Goal: Transaction & Acquisition: Purchase product/service

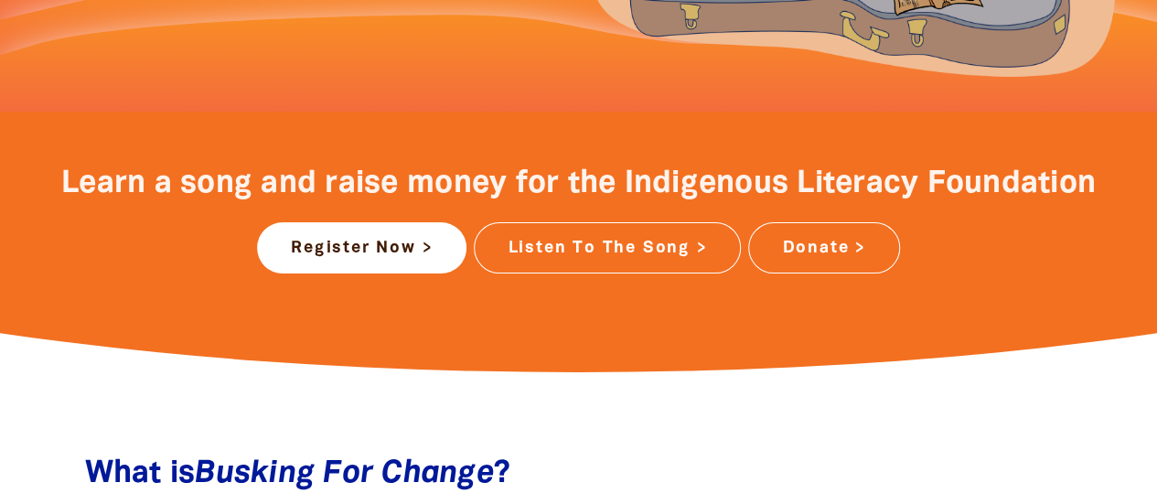
scroll to position [690, 0]
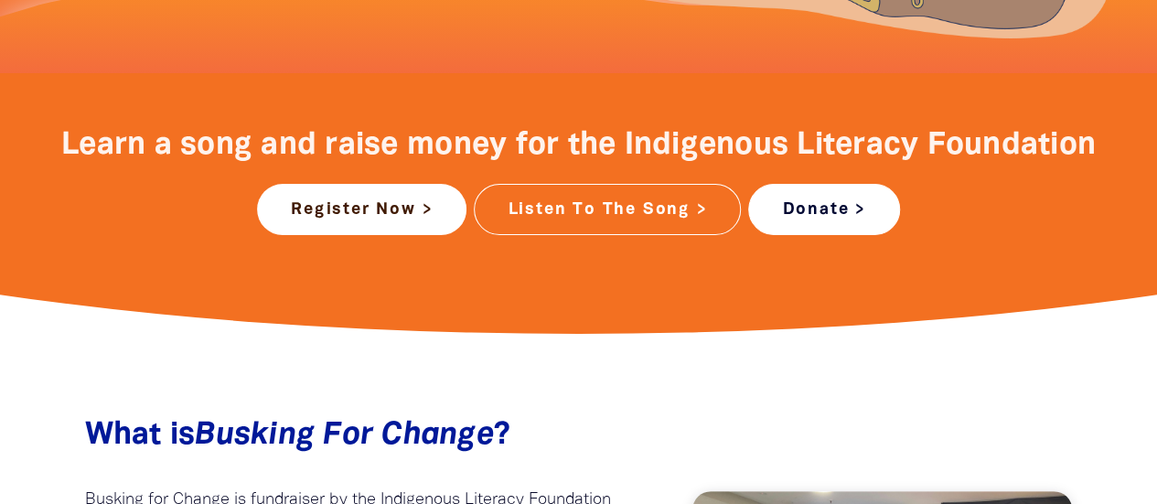
click at [798, 216] on link "Donate >" at bounding box center [823, 209] width 151 height 51
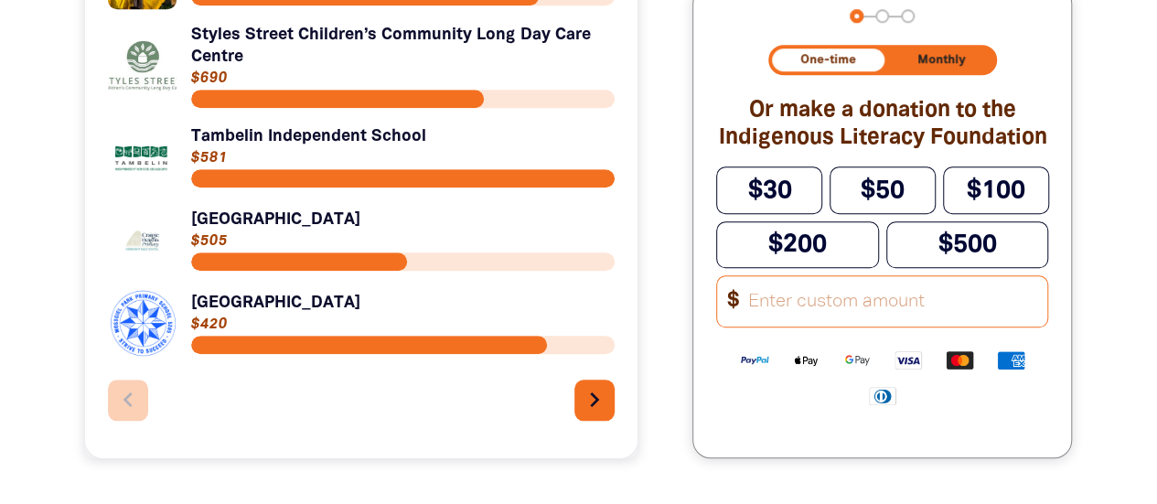
scroll to position [679, 0]
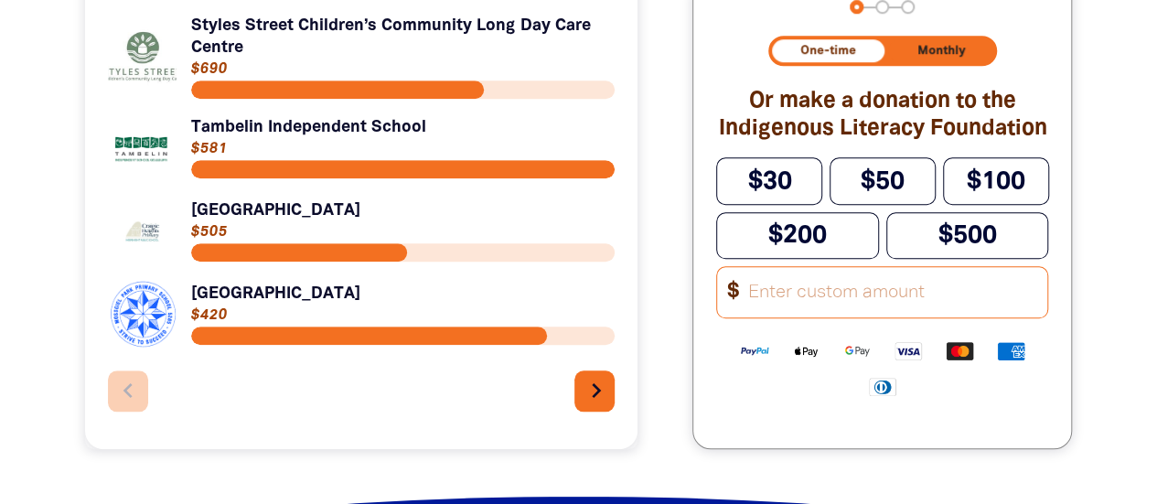
click at [582, 394] on icon "chevron_right" at bounding box center [596, 390] width 29 height 29
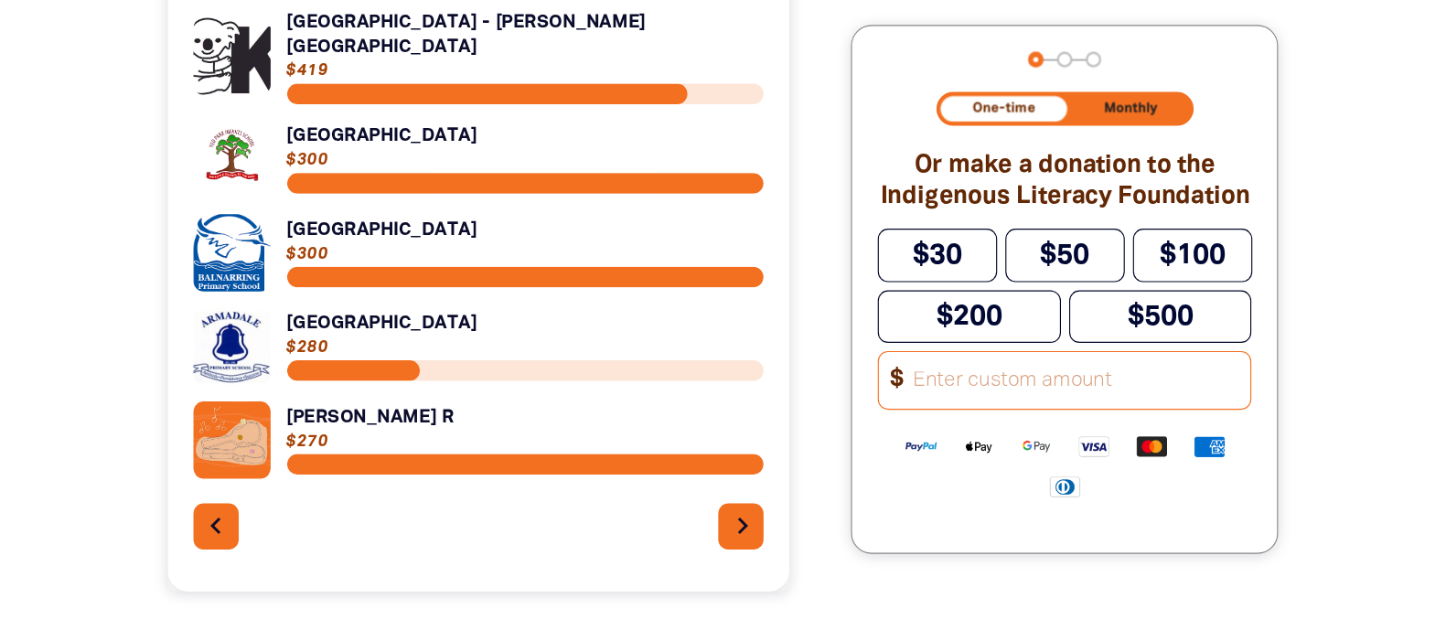
scroll to position [602, 0]
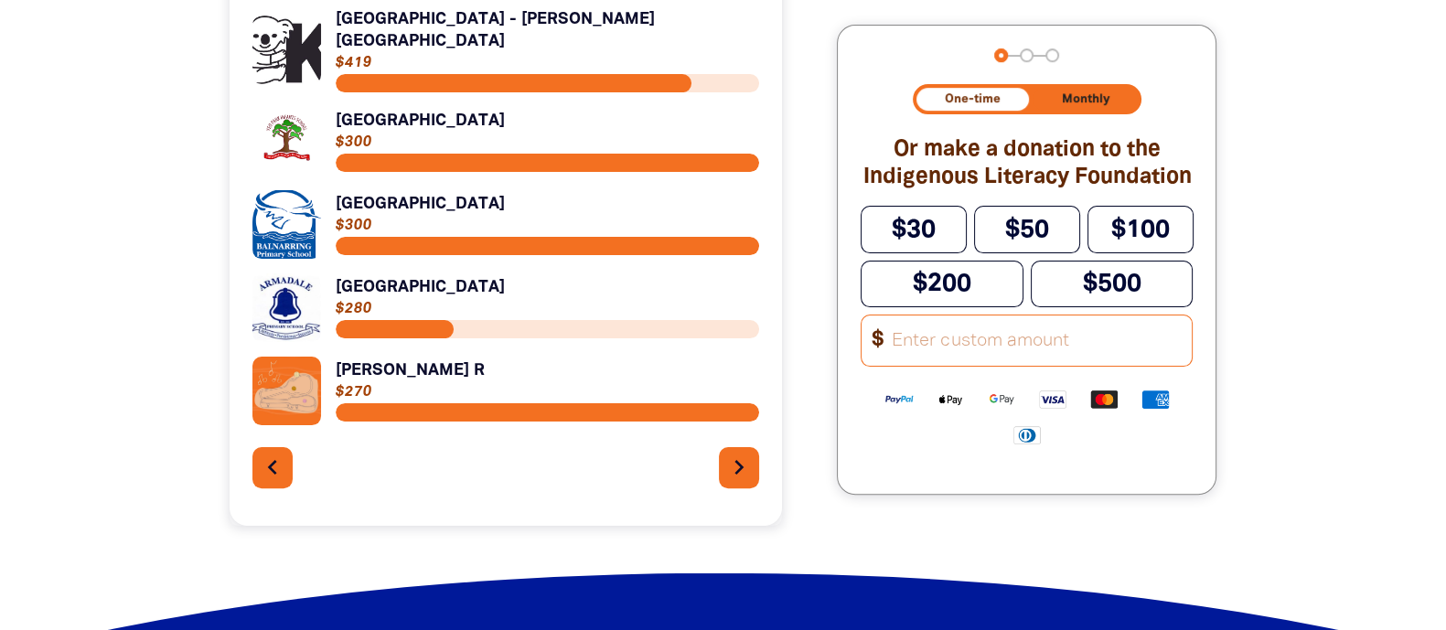
drag, startPoint x: 1163, startPoint y: 5, endPoint x: 909, endPoint y: 546, distance: 598.2
click at [906, 503] on div "Search for individuals and teams: search Search Organisations and Individuals s…" at bounding box center [724, 264] width 1098 height 634
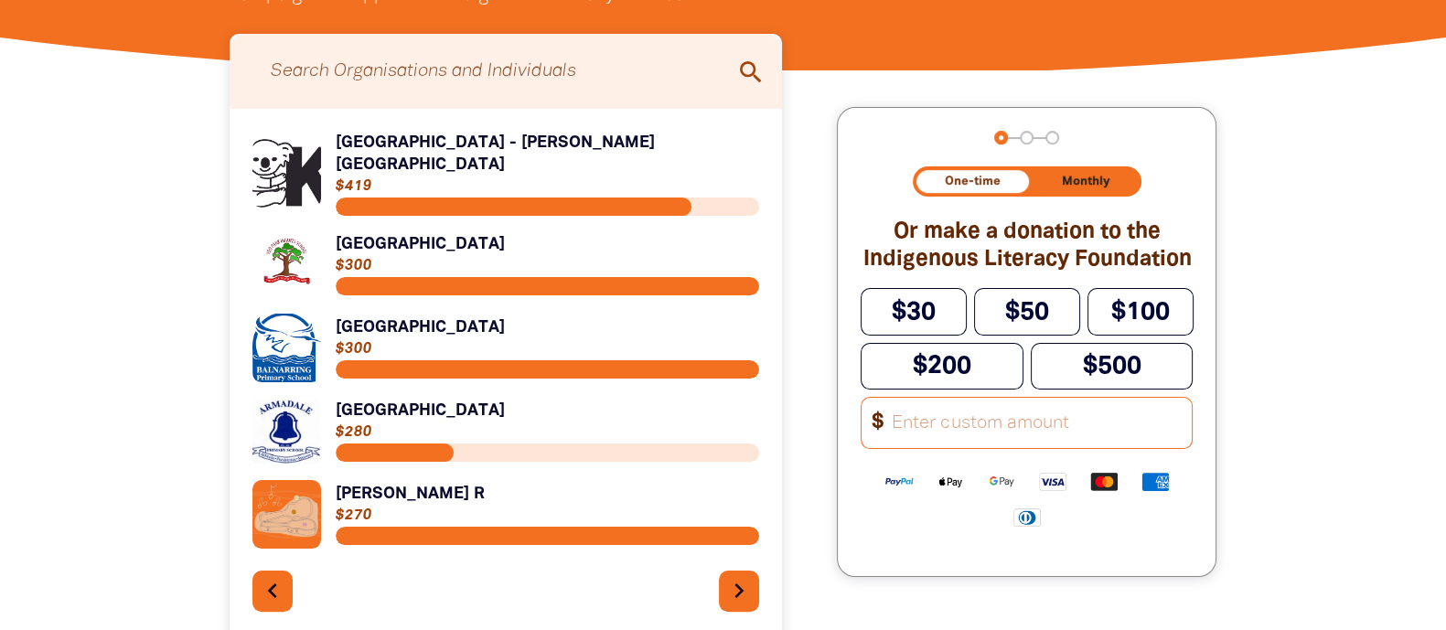
scroll to position [525, 0]
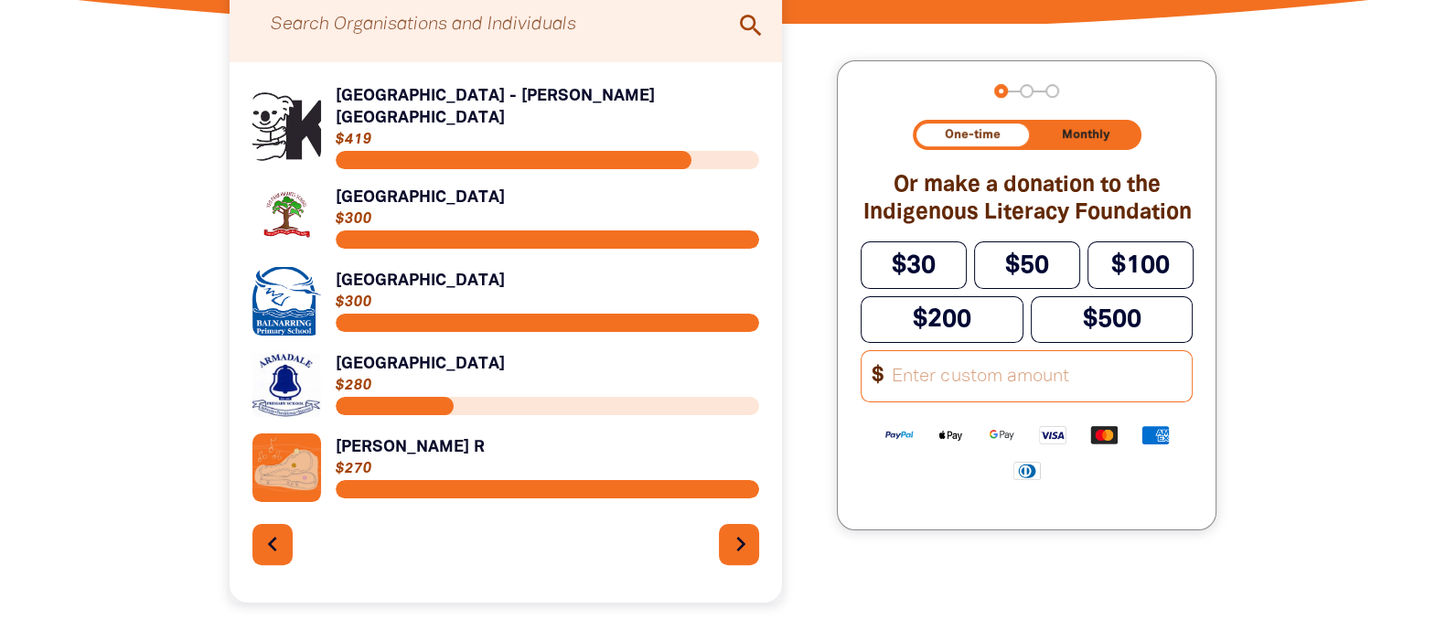
click at [739, 503] on icon "chevron_right" at bounding box center [740, 544] width 29 height 29
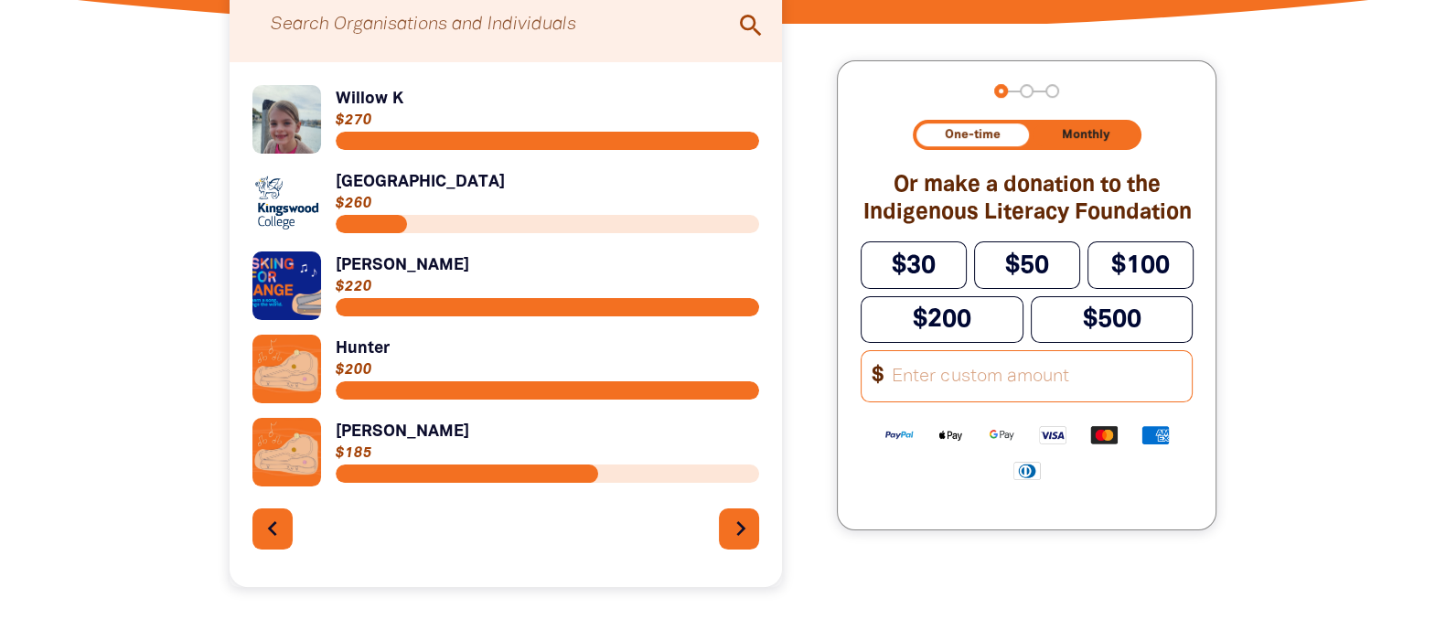
click at [739, 503] on icon "chevron_right" at bounding box center [740, 528] width 29 height 29
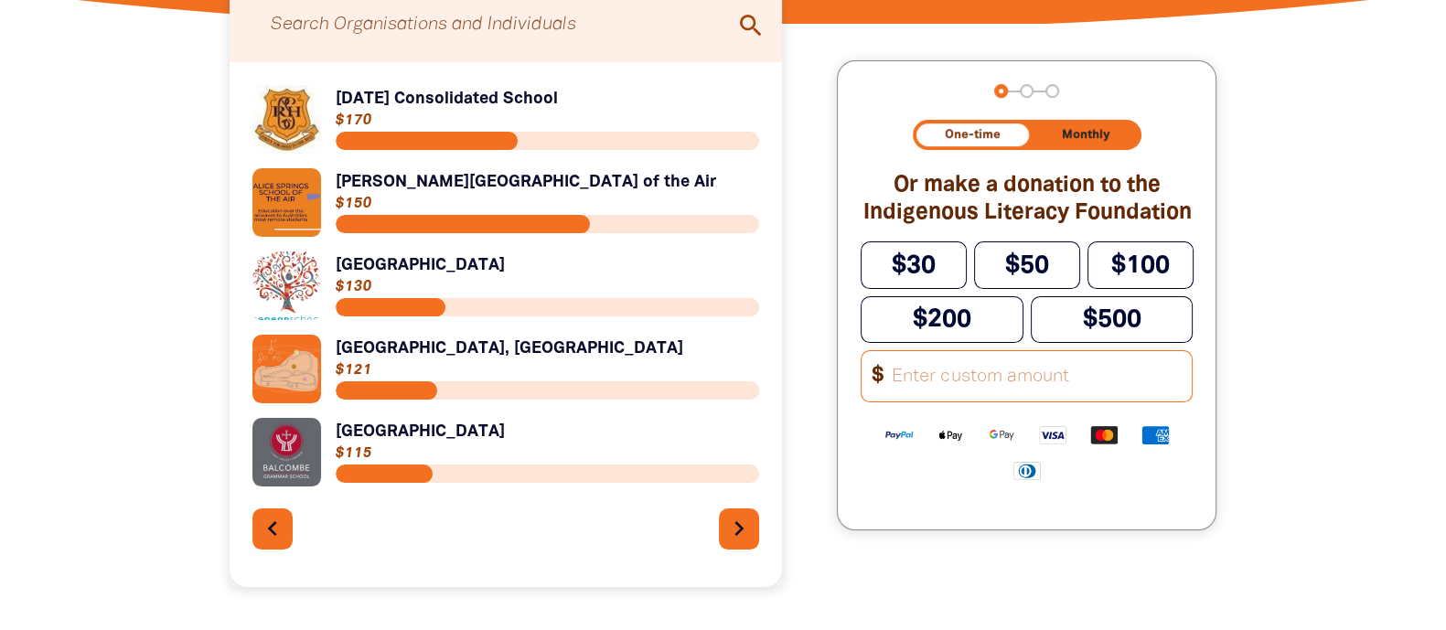
click at [501, 370] on link "Link to [GEOGRAPHIC_DATA], [GEOGRAPHIC_DATA]" at bounding box center [506, 369] width 508 height 69
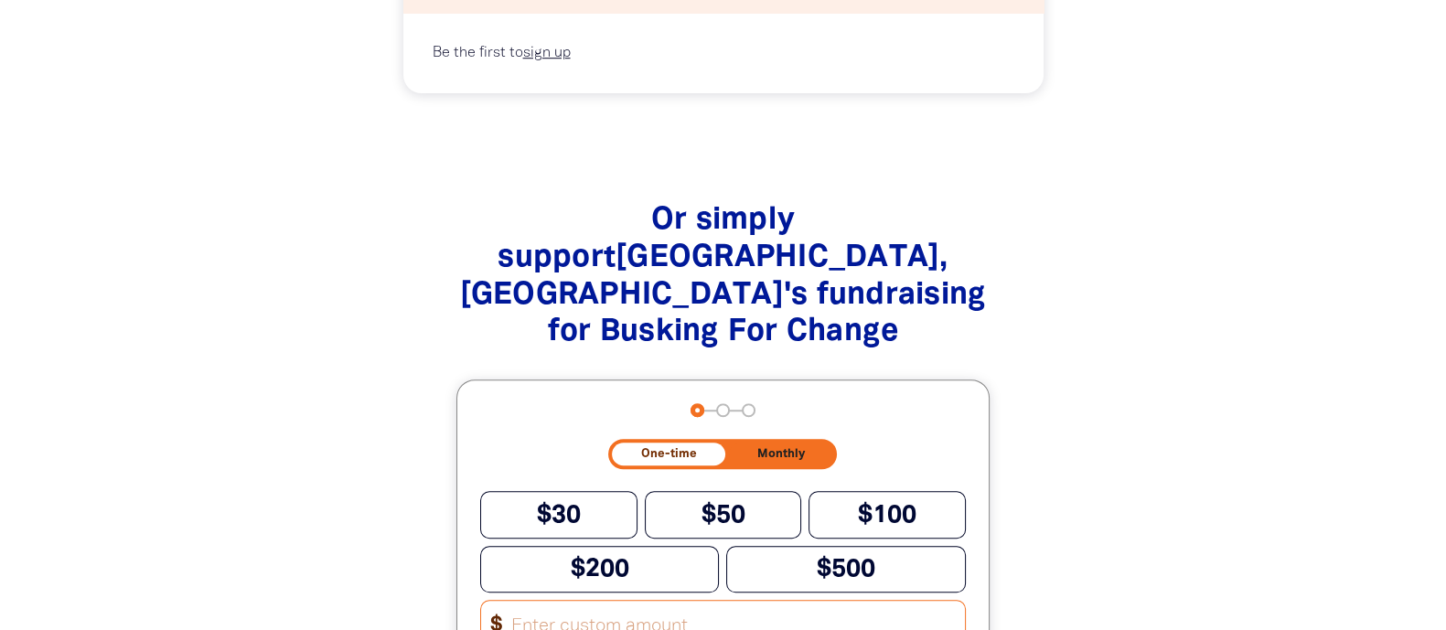
scroll to position [1881, 0]
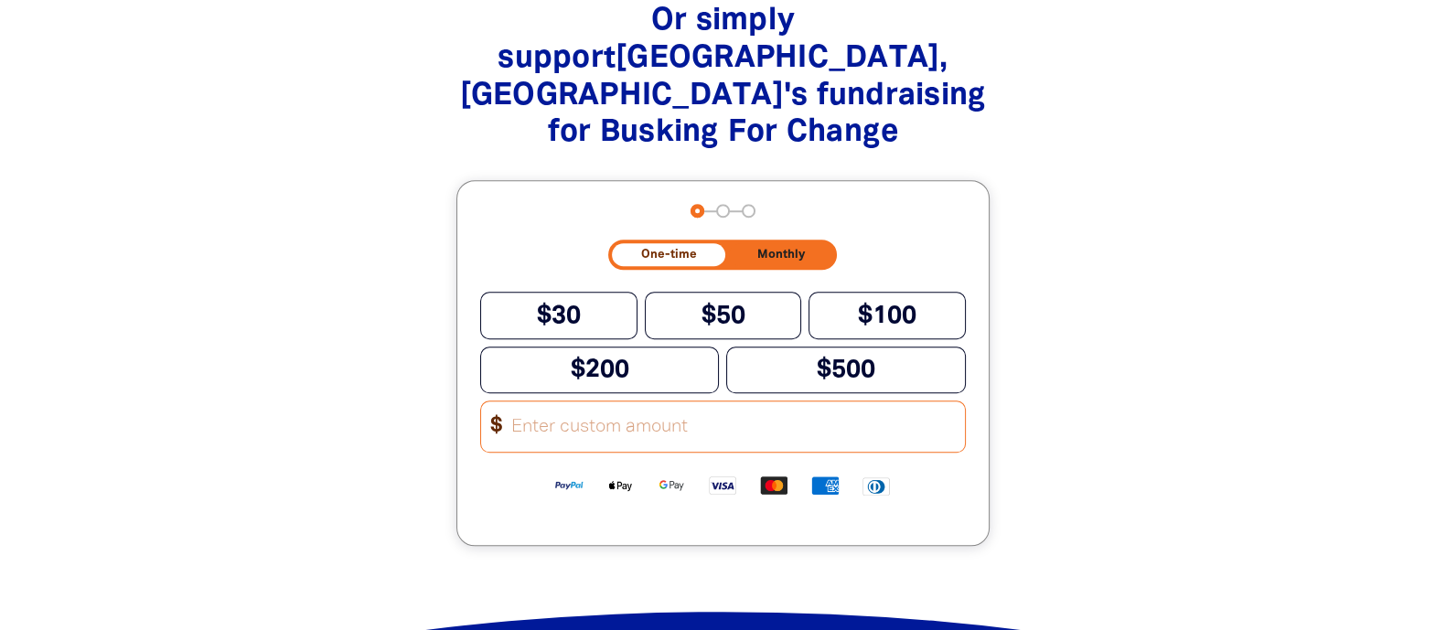
click at [546, 402] on input "Other Amount" at bounding box center [731, 427] width 465 height 50
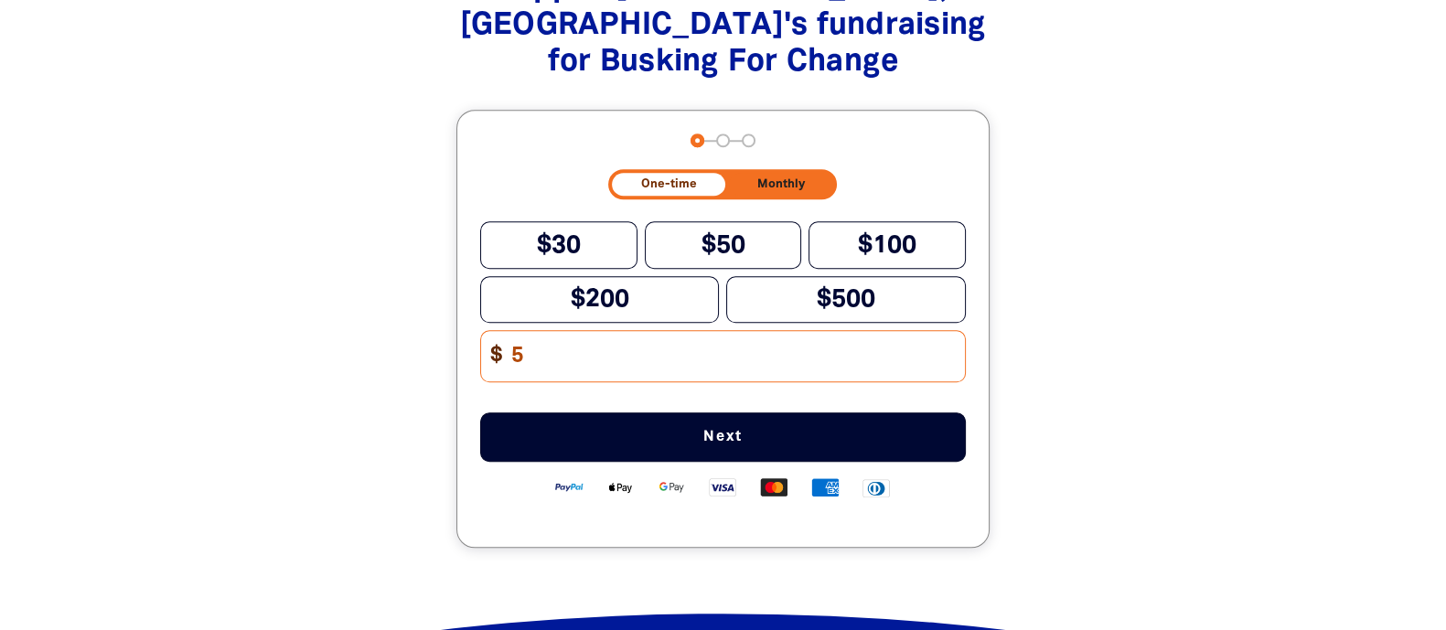
scroll to position [1954, 0]
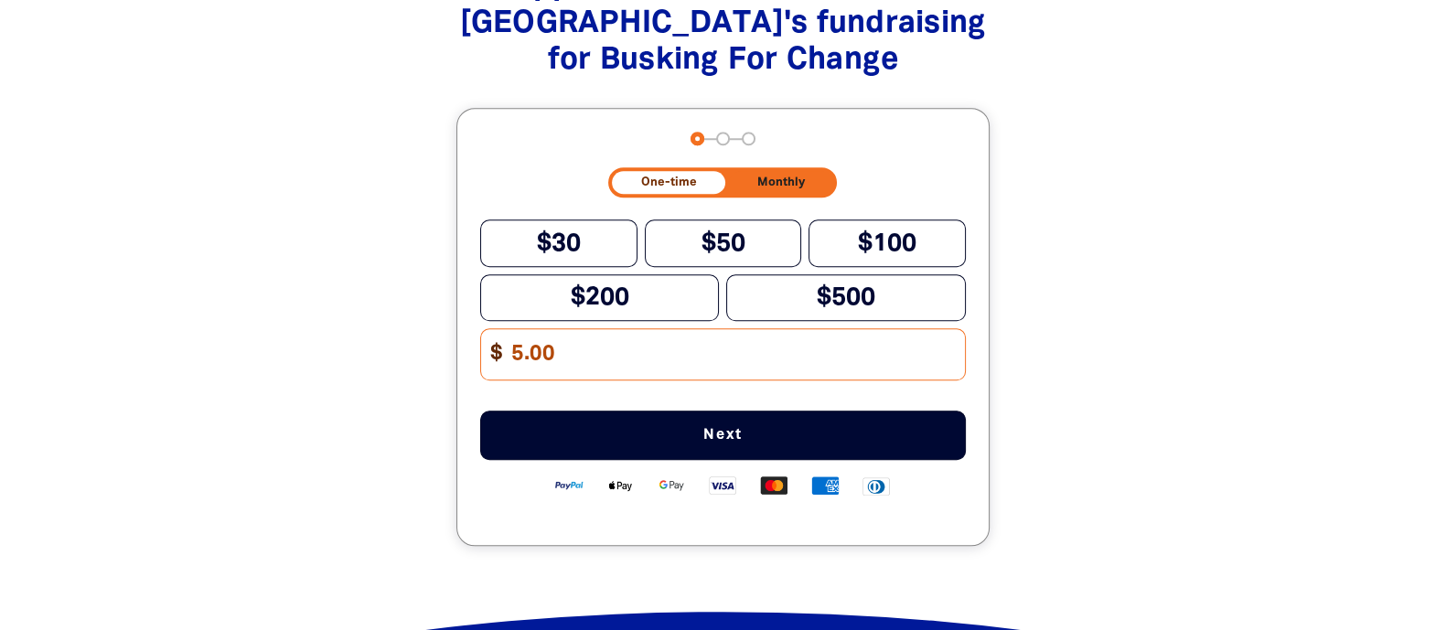
type input "5.00"
click at [741, 428] on span "Next" at bounding box center [722, 435] width 425 height 15
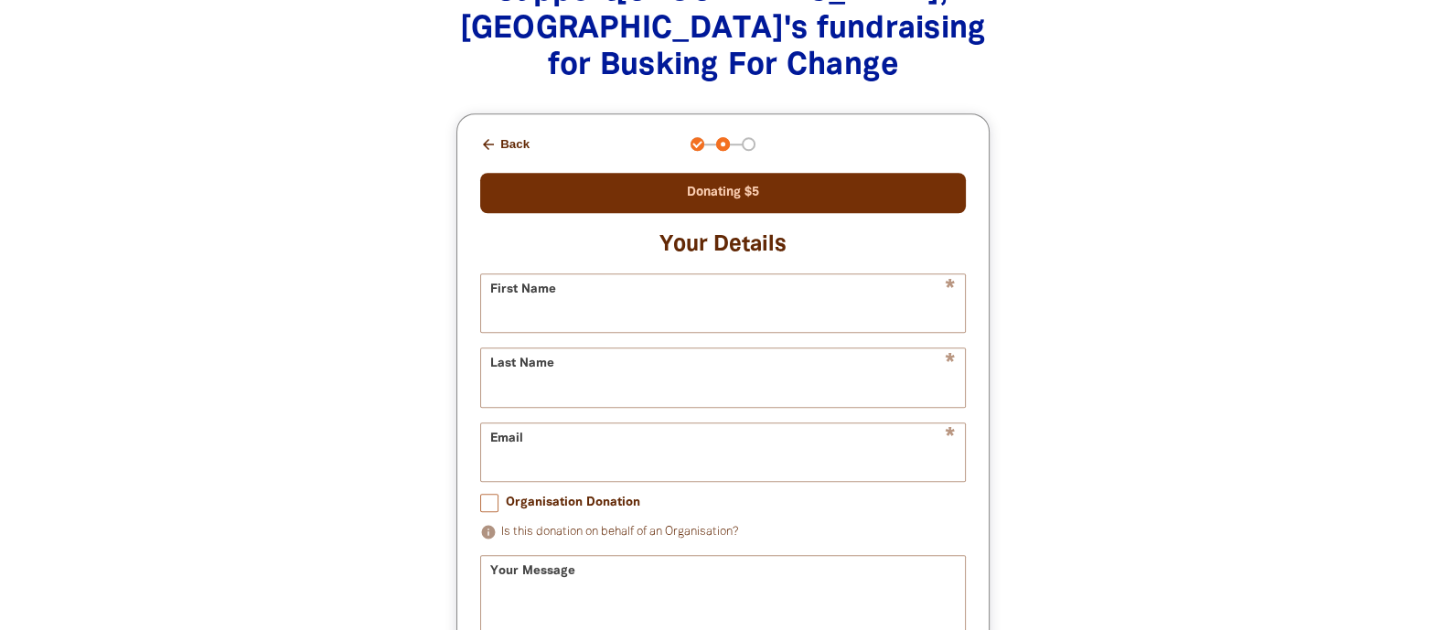
scroll to position [1965, 0]
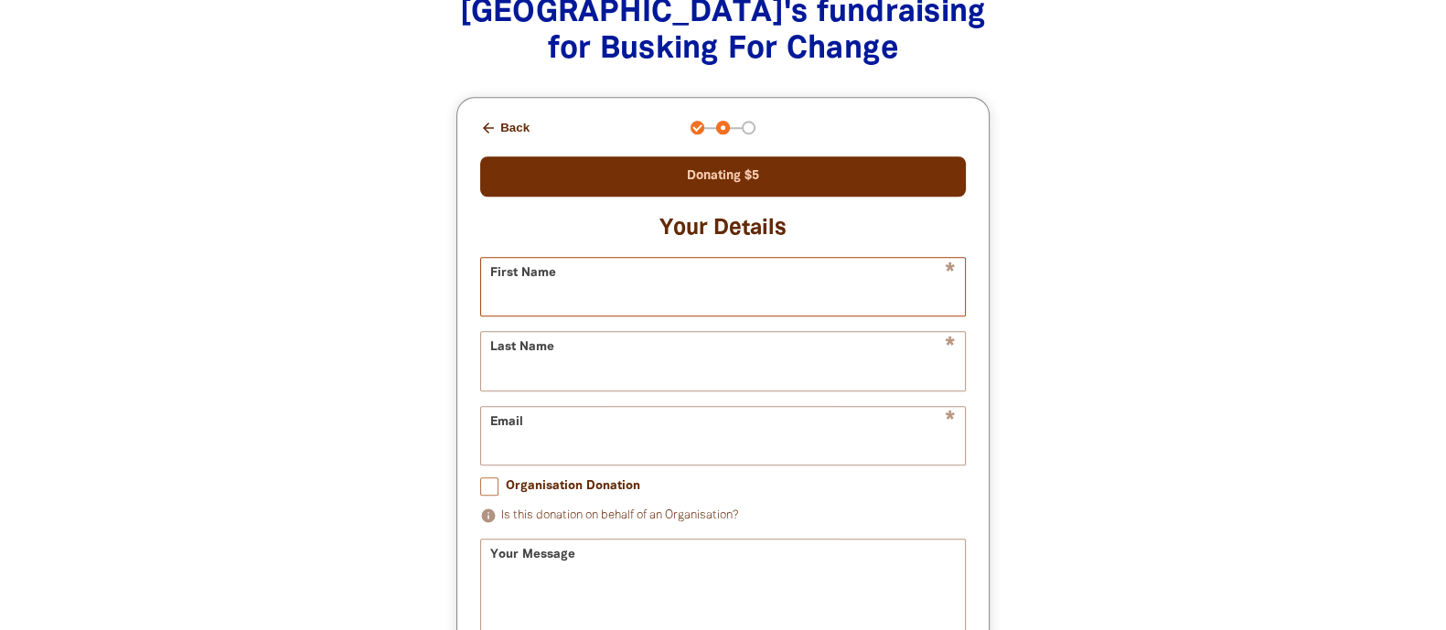
click at [540, 262] on input "First Name" at bounding box center [723, 287] width 484 height 58
type input "[PERSON_NAME]"
type input "[EMAIL_ADDRESS][DOMAIN_NAME]"
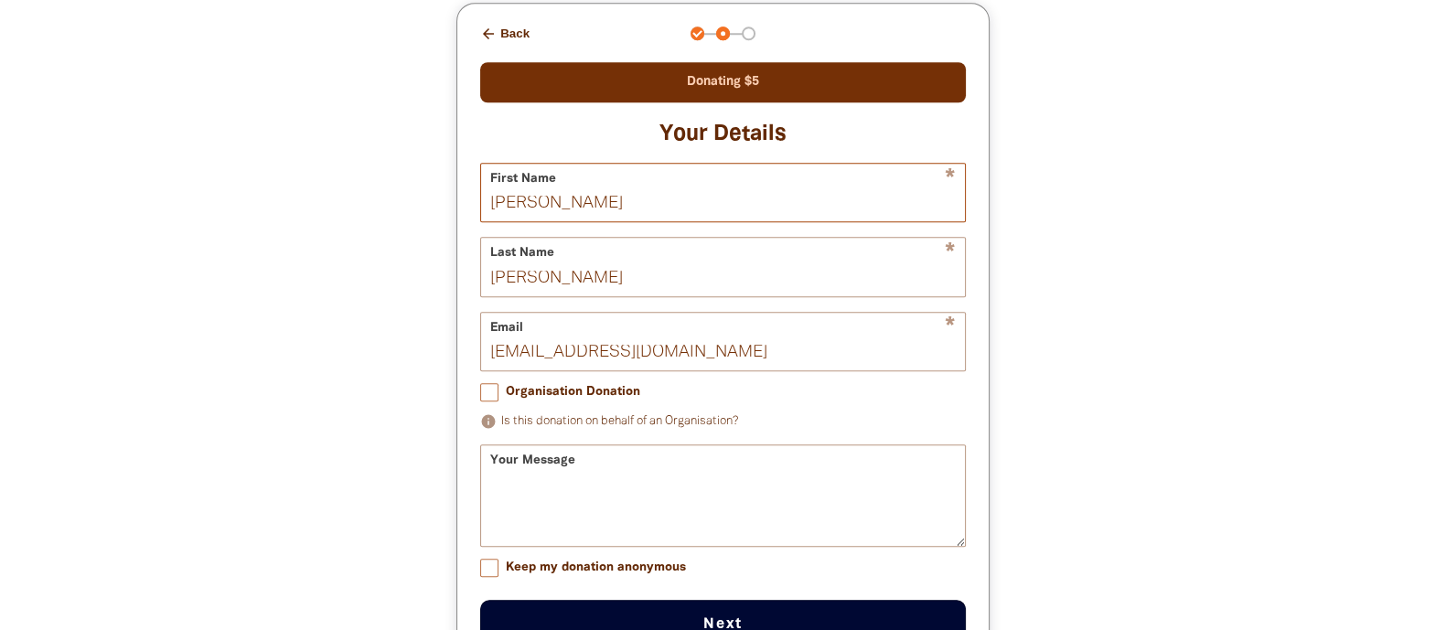
scroll to position [2065, 0]
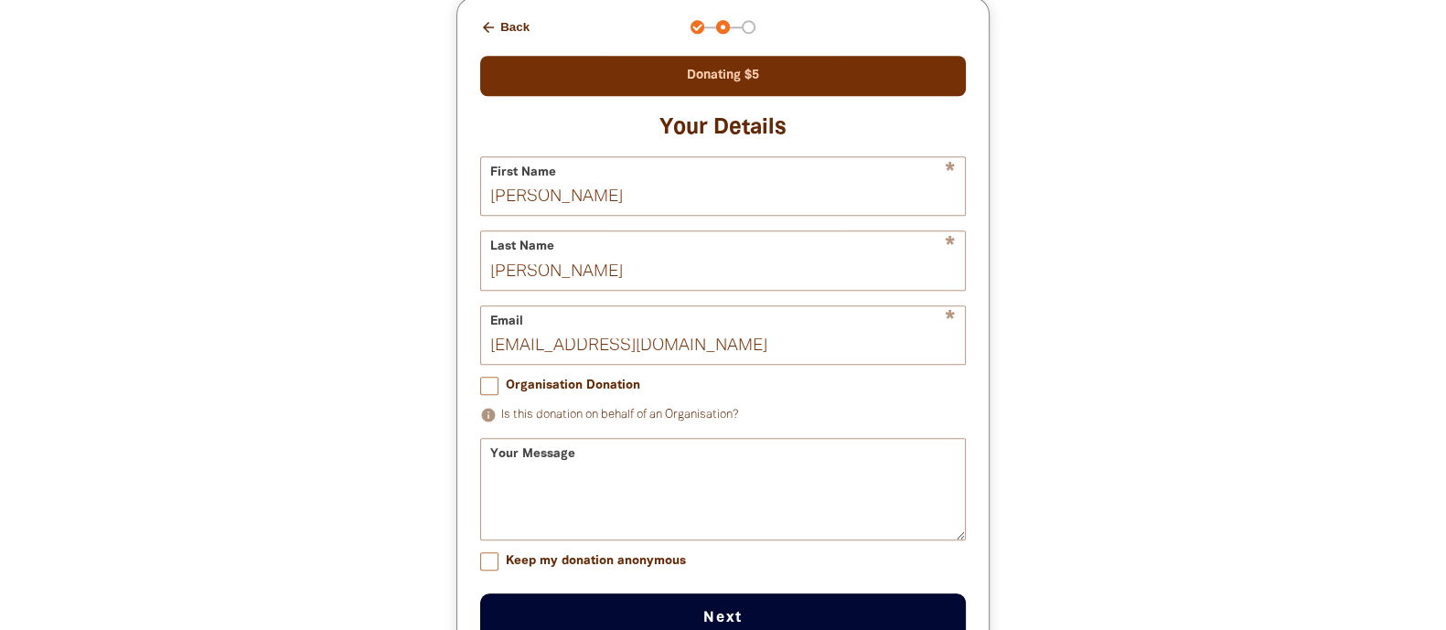
click at [543, 438] on div "Your Message" at bounding box center [723, 489] width 486 height 102
click at [693, 438] on div "Your Message" at bounding box center [723, 489] width 486 height 102
click at [567, 441] on div "Your Message" at bounding box center [723, 489] width 486 height 102
click at [659, 471] on textarea "Your Message" at bounding box center [723, 505] width 484 height 69
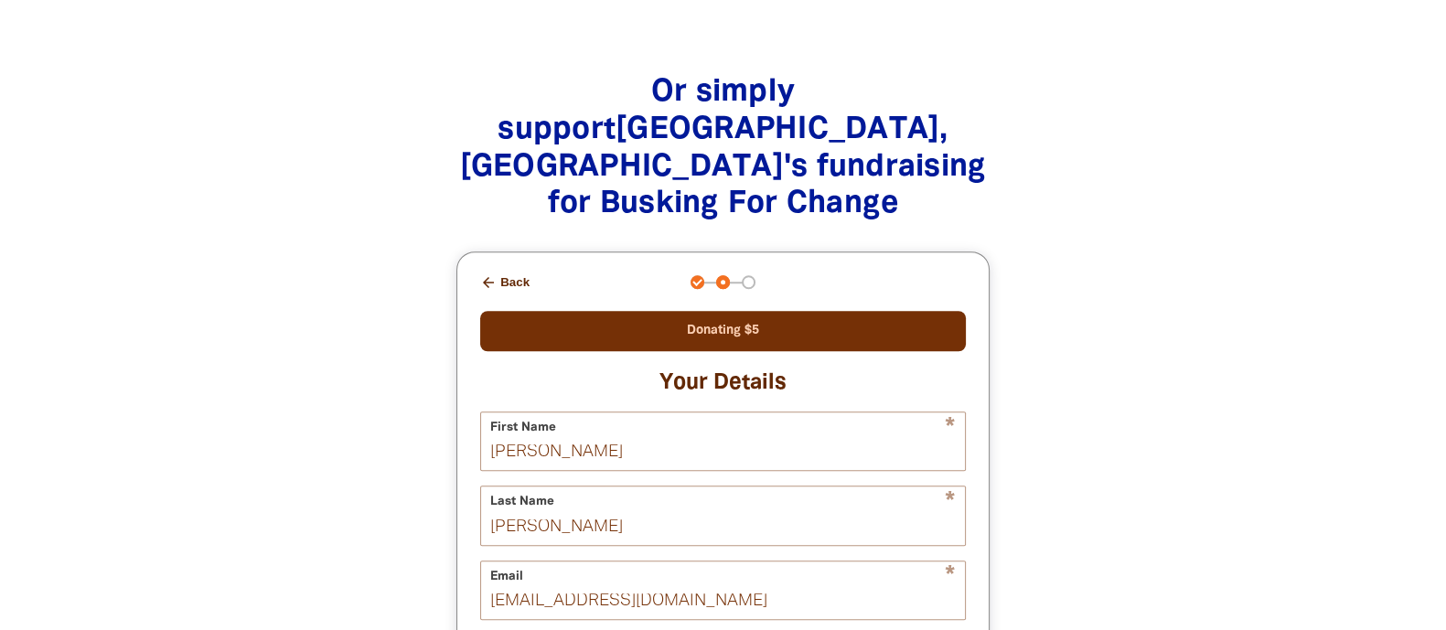
scroll to position [2125, 0]
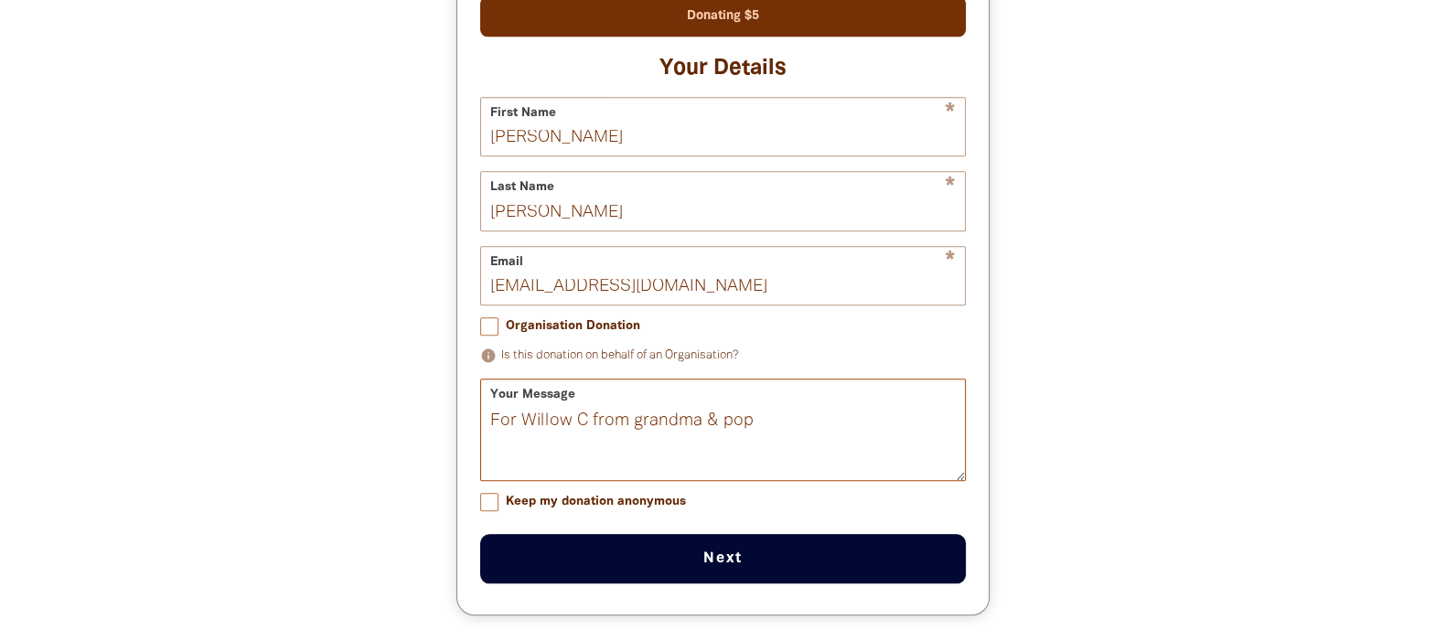
type textarea "For Willow C from grandma & pop"
click at [682, 503] on button "Next chevron_right" at bounding box center [723, 558] width 486 height 49
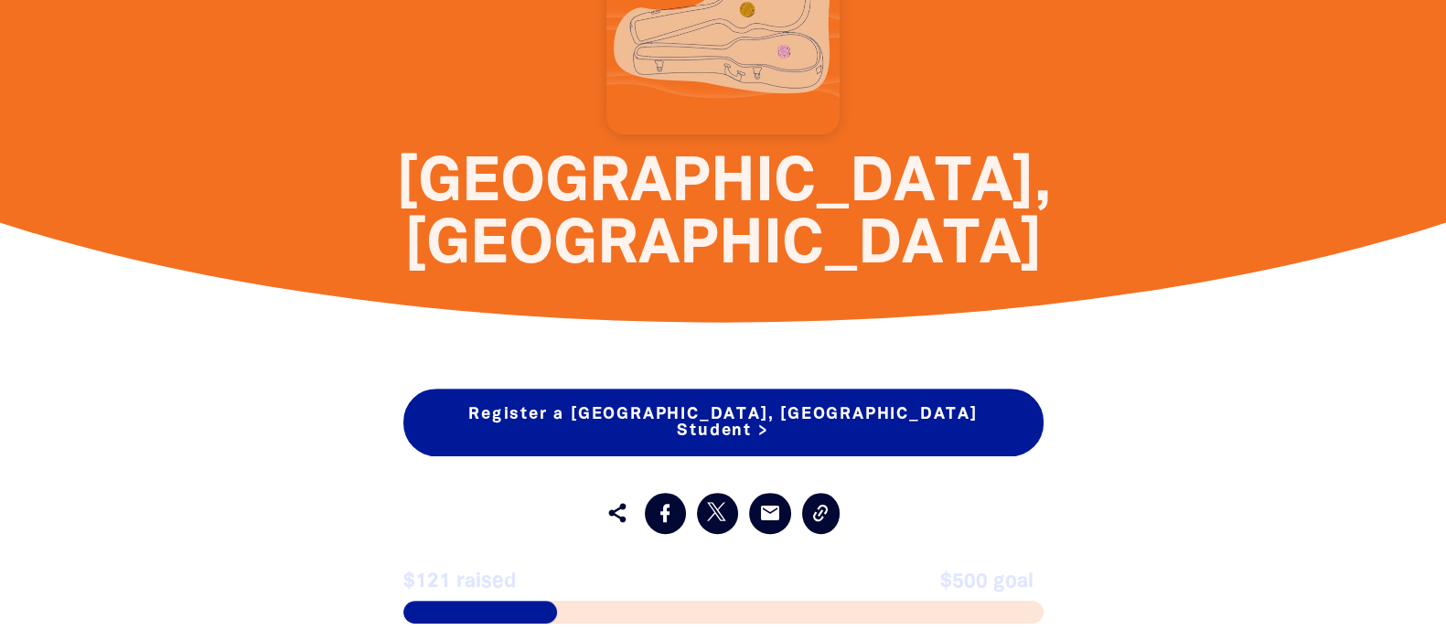
scroll to position [622, 0]
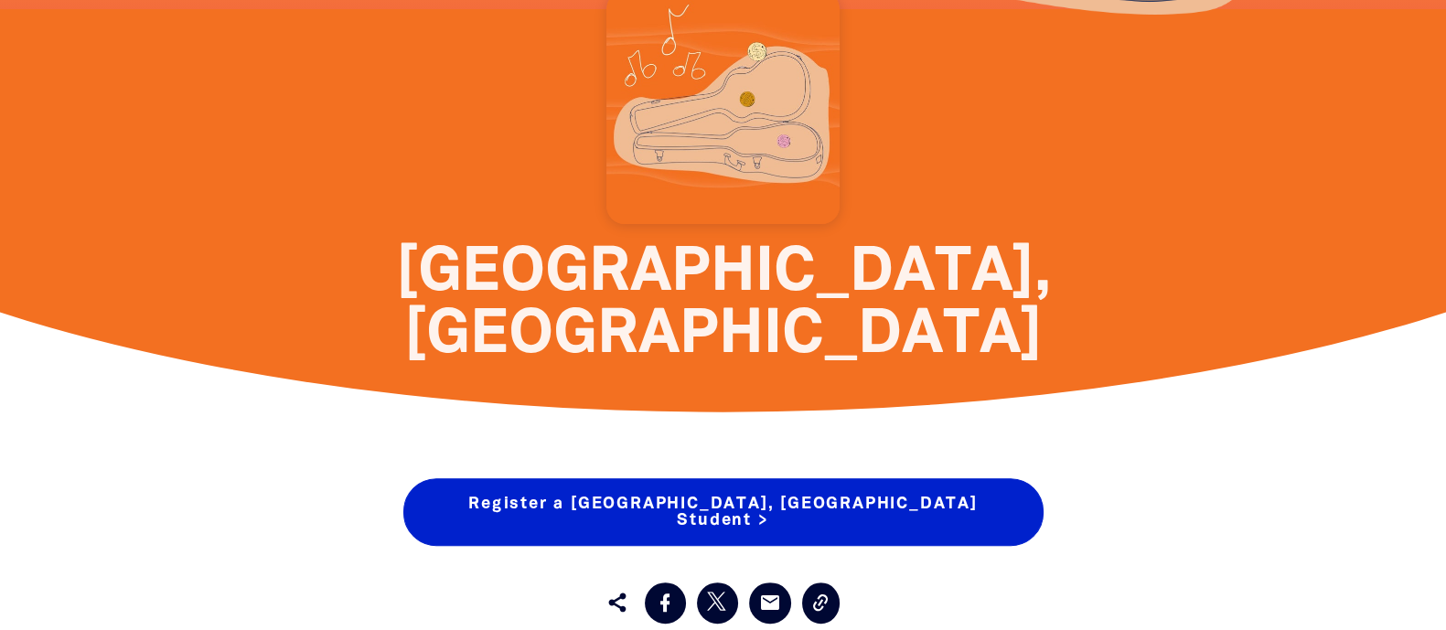
click at [685, 503] on link "Register a [GEOGRAPHIC_DATA], [GEOGRAPHIC_DATA] Student >" at bounding box center [723, 512] width 640 height 68
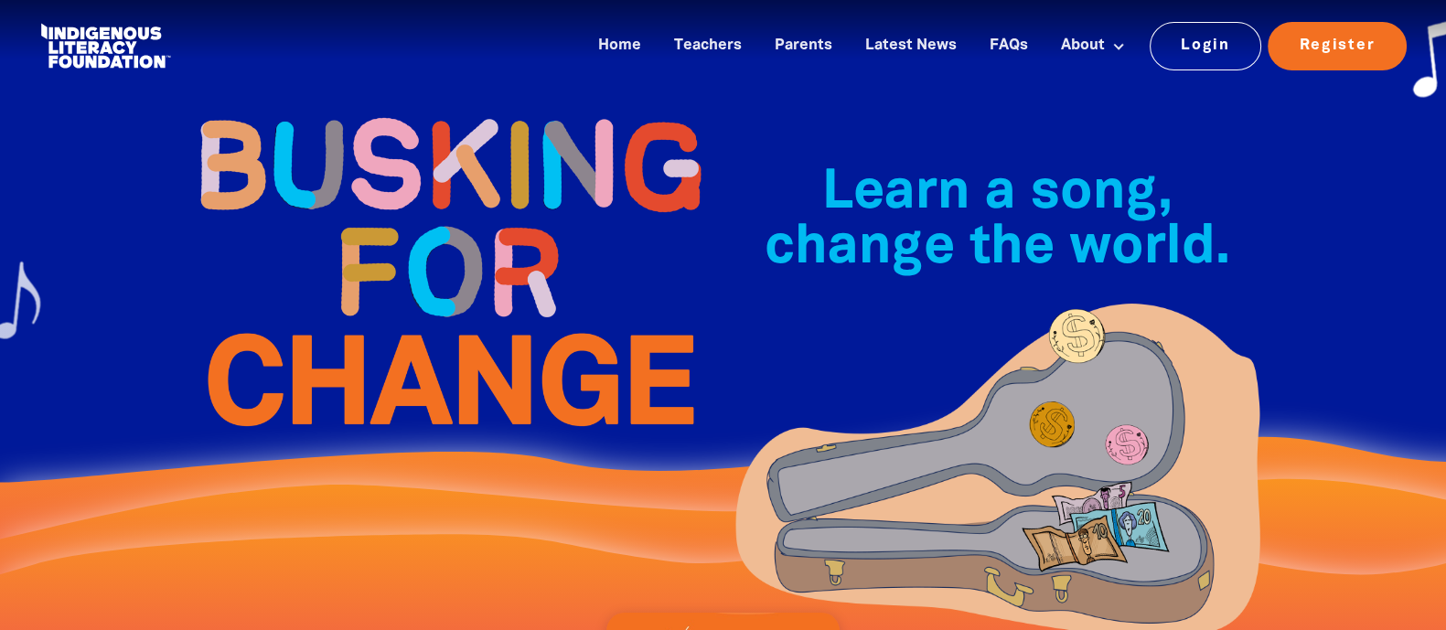
select select "AU"
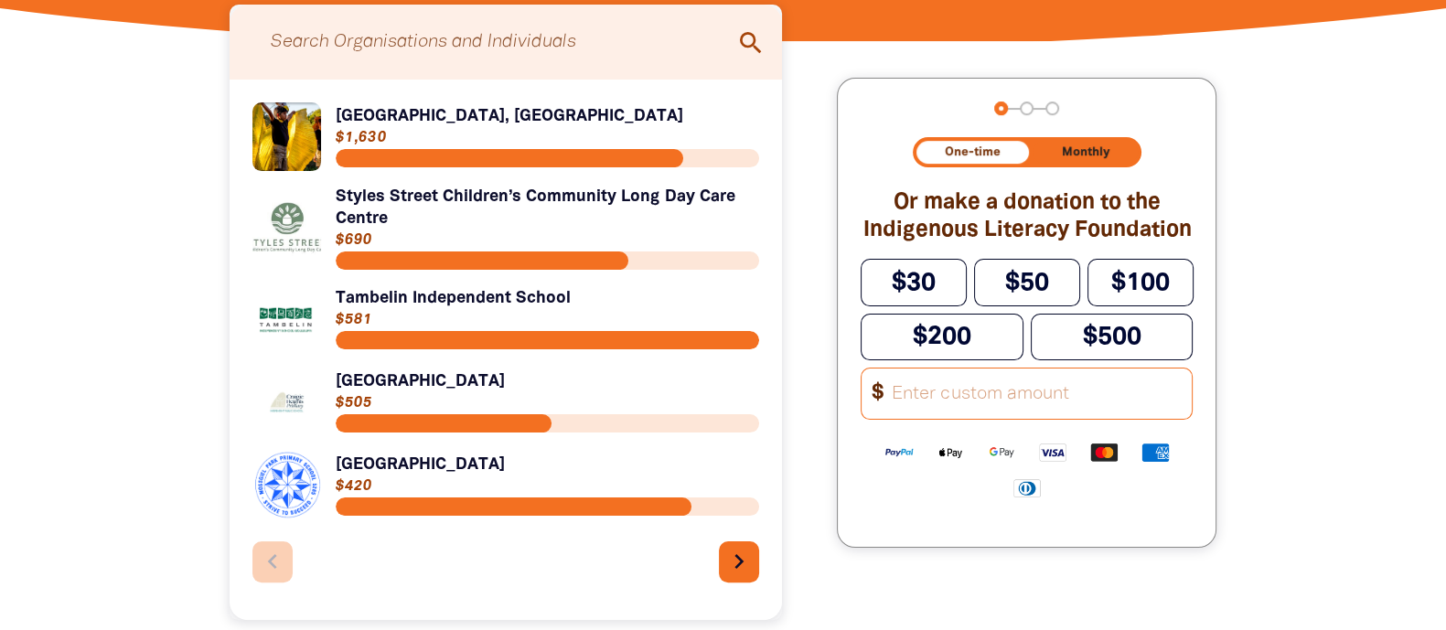
scroll to position [504, 0]
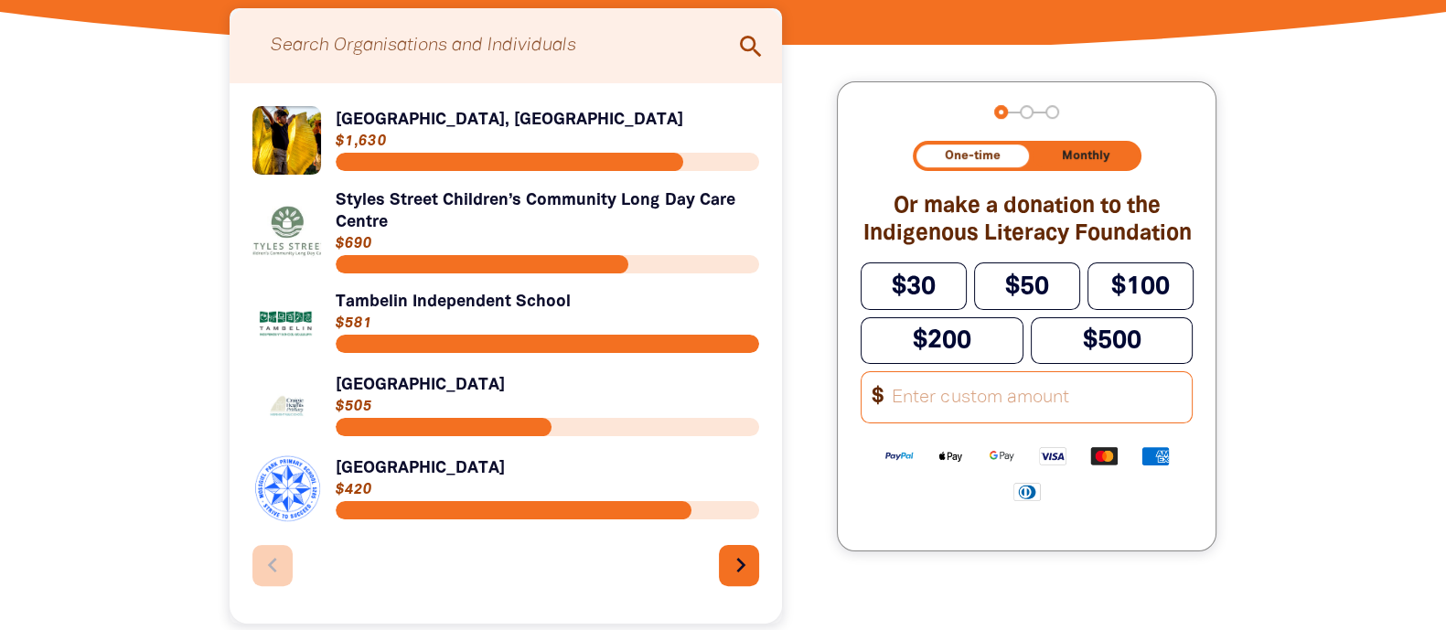
click at [724, 503] on button "chevron_right" at bounding box center [739, 565] width 41 height 41
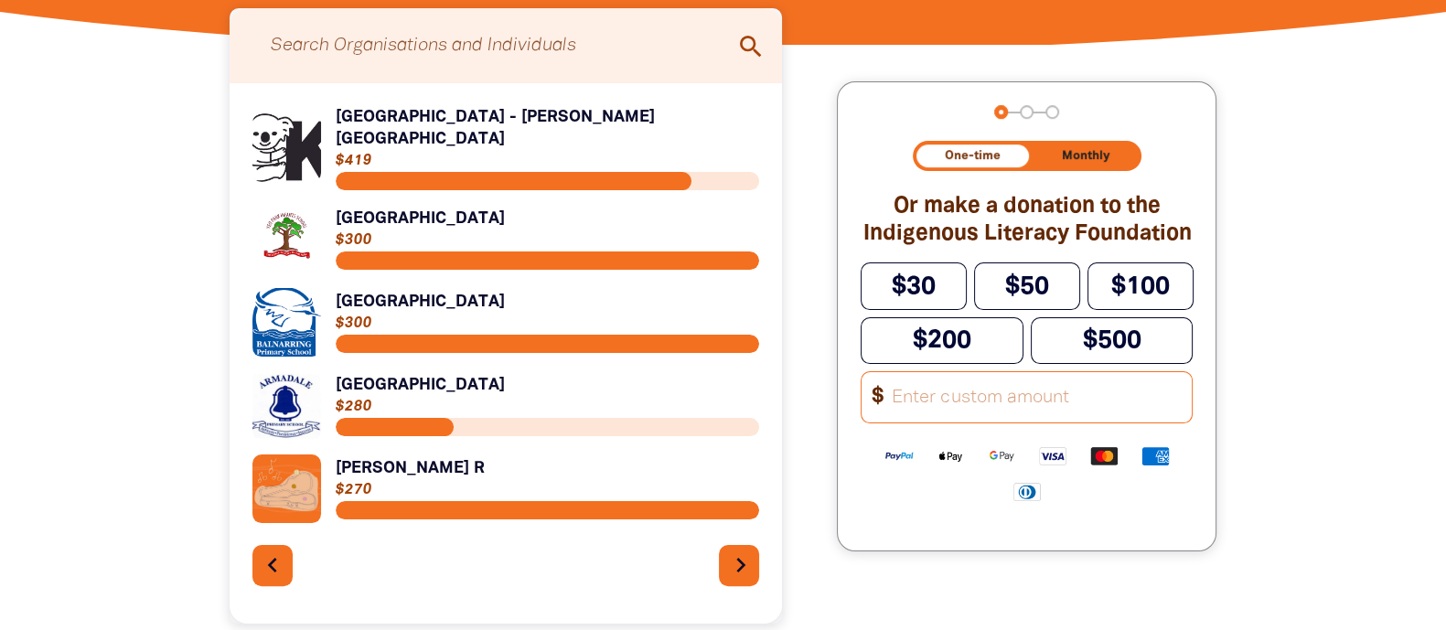
click at [724, 503] on button "chevron_right" at bounding box center [739, 565] width 41 height 41
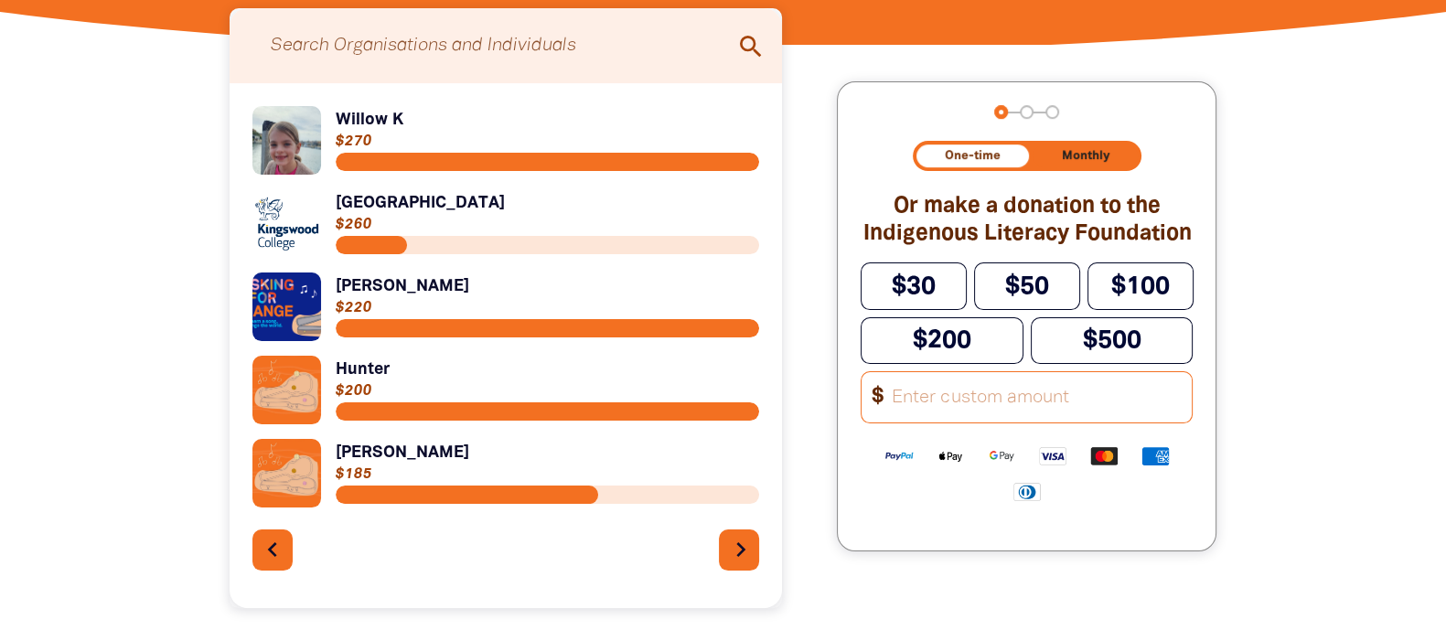
click at [724, 503] on button "chevron_right" at bounding box center [739, 550] width 41 height 41
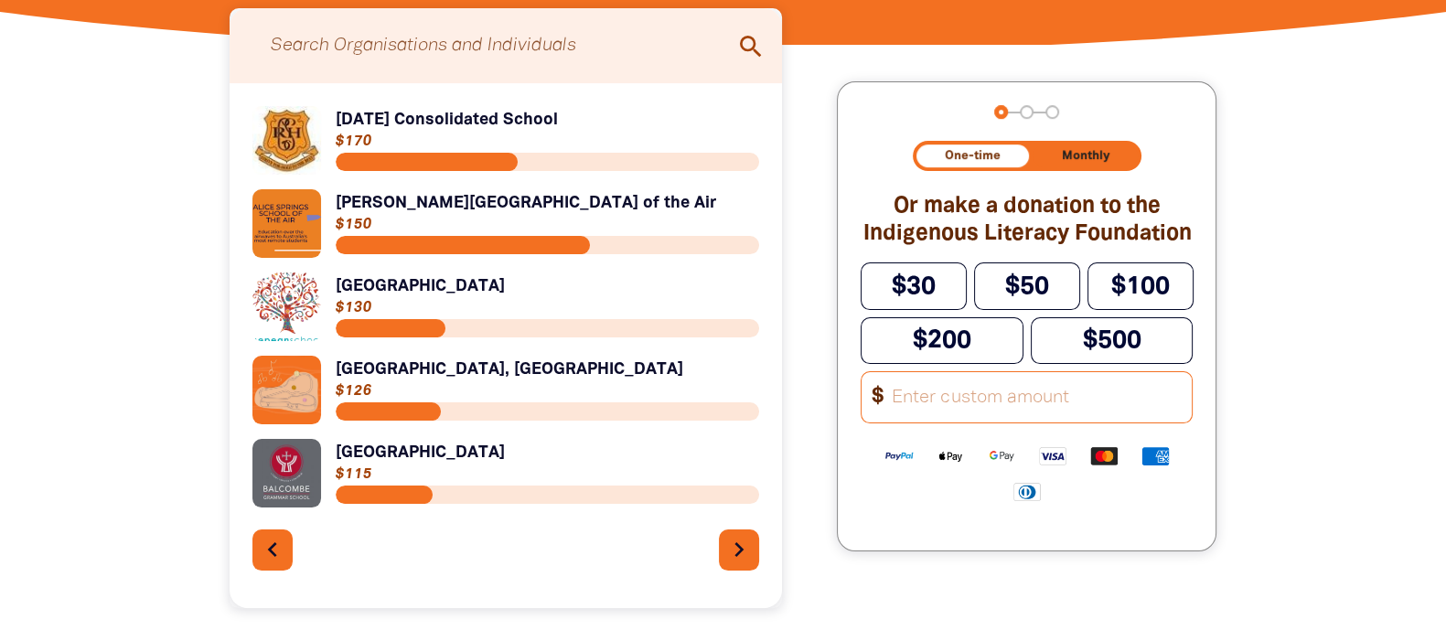
click at [270, 395] on link "Link to [GEOGRAPHIC_DATA], [GEOGRAPHIC_DATA]" at bounding box center [506, 390] width 508 height 69
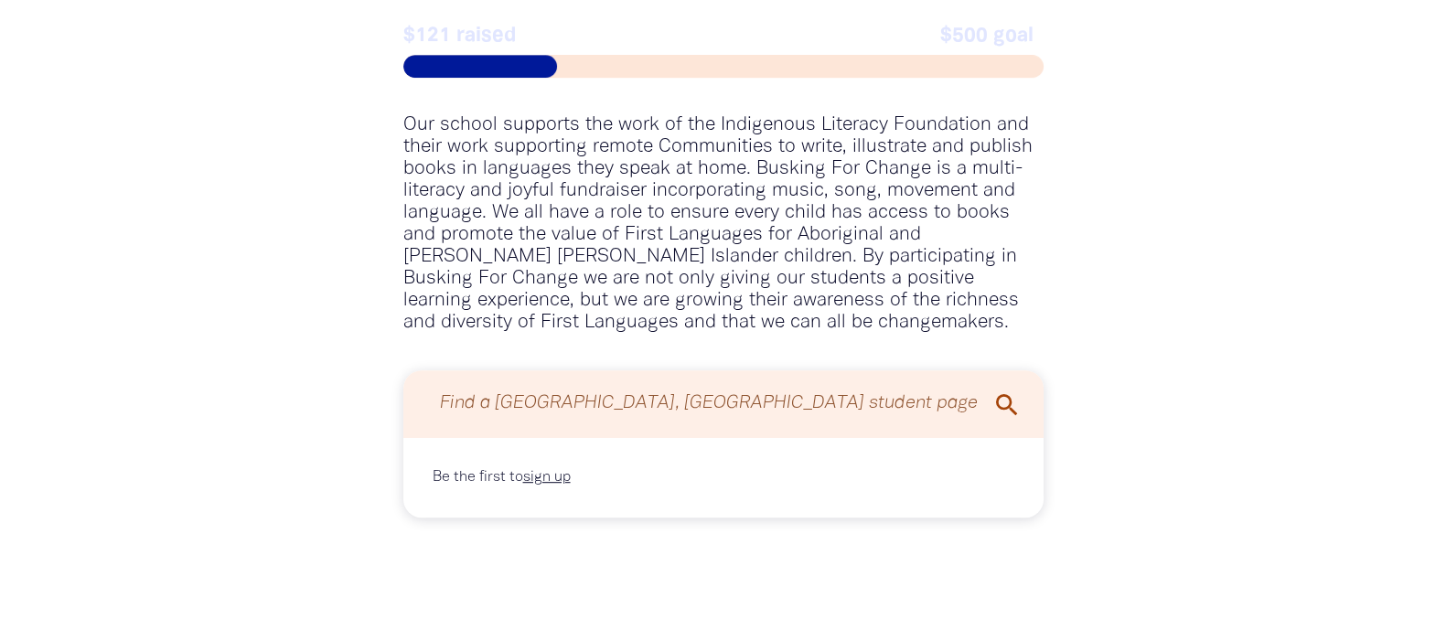
scroll to position [1258, 0]
click at [1010, 404] on icon "search" at bounding box center [1006, 405] width 29 height 29
click at [1156, 350] on div "Register a [GEOGRAPHIC_DATA], Kenthurst Student > Register as part of this Orga…" at bounding box center [724, 180] width 1098 height 821
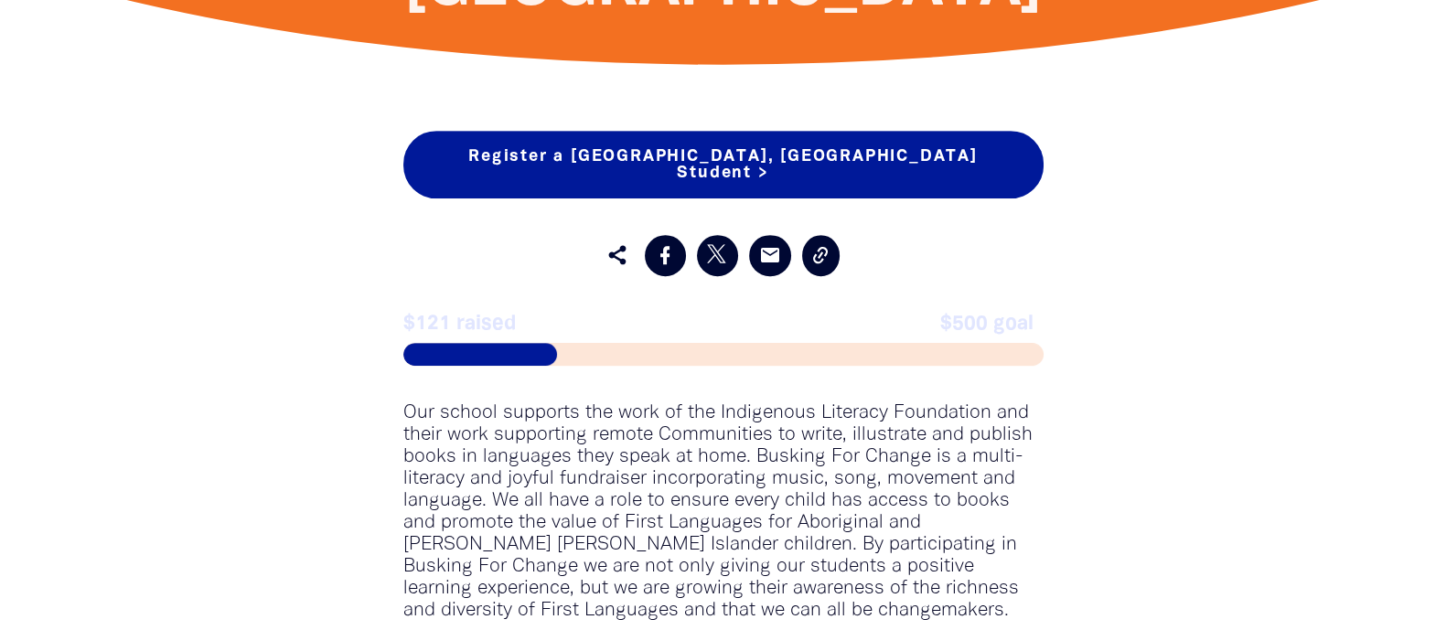
drag, startPoint x: 493, startPoint y: 342, endPoint x: 506, endPoint y: 326, distance: 20.9
click at [493, 343] on span at bounding box center [480, 354] width 154 height 23
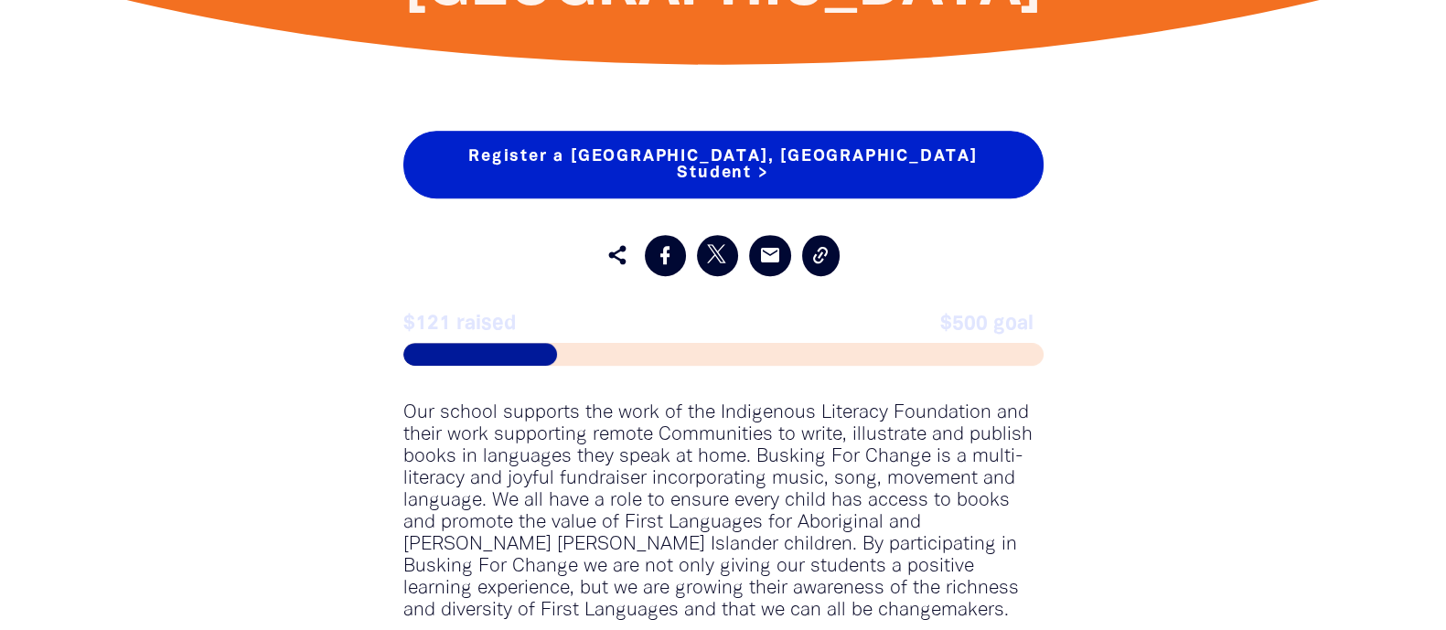
click at [680, 170] on link "Register a [GEOGRAPHIC_DATA], [GEOGRAPHIC_DATA] Student >" at bounding box center [723, 165] width 640 height 68
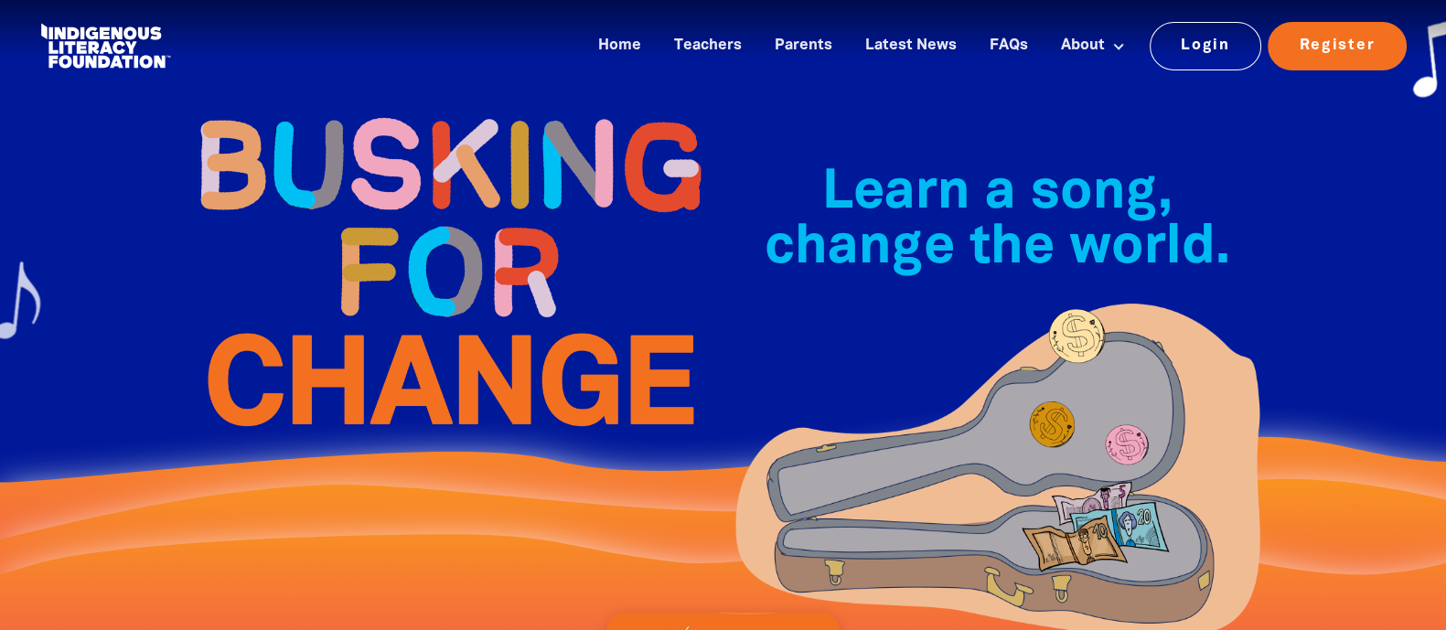
select select "AU"
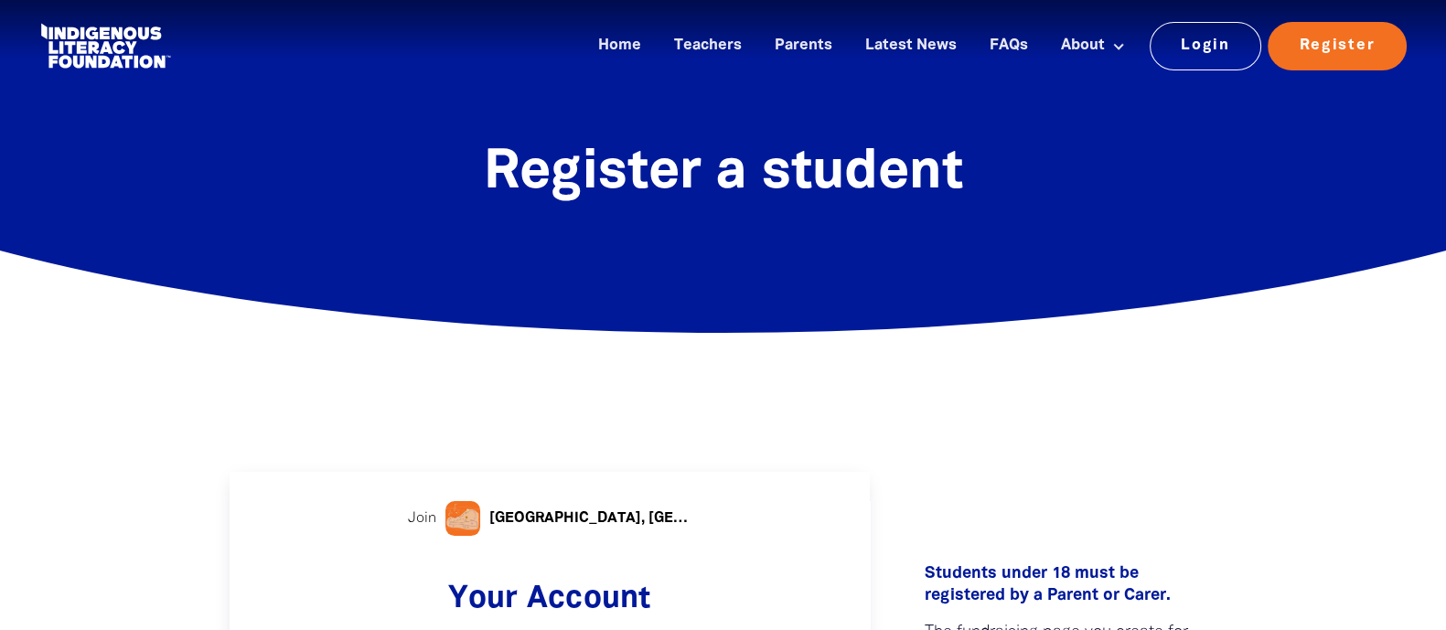
click at [453, 503] on div at bounding box center [462, 518] width 35 height 35
click at [416, 503] on span "Join" at bounding box center [422, 519] width 28 height 22
